Goal: Check status: Check status

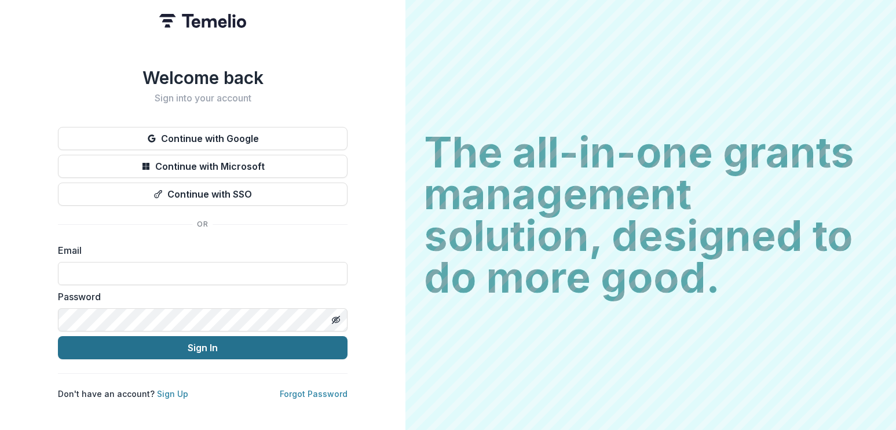
type input "**********"
click at [166, 342] on button "Sign In" at bounding box center [203, 347] width 290 height 23
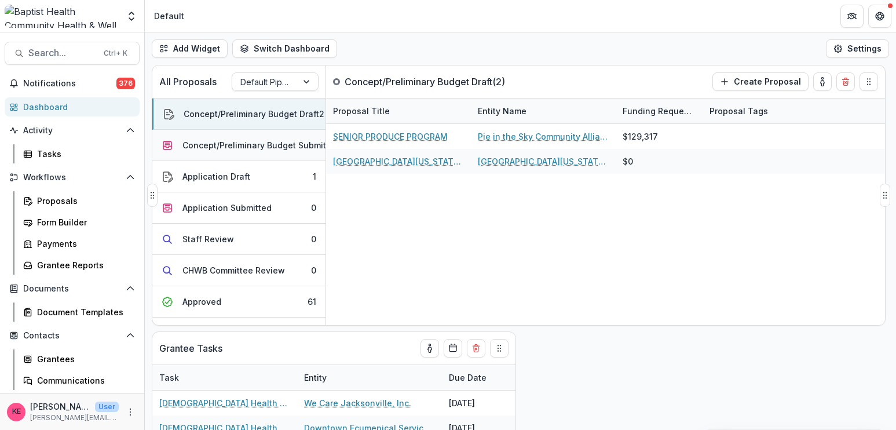
click at [267, 148] on div "Concept/Preliminary Budget Submitted" at bounding box center [260, 145] width 157 height 12
